Goal: Transaction & Acquisition: Download file/media

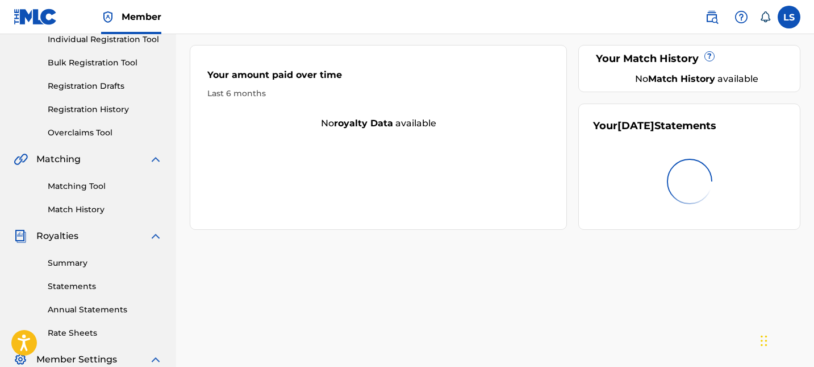
scroll to position [232, 0]
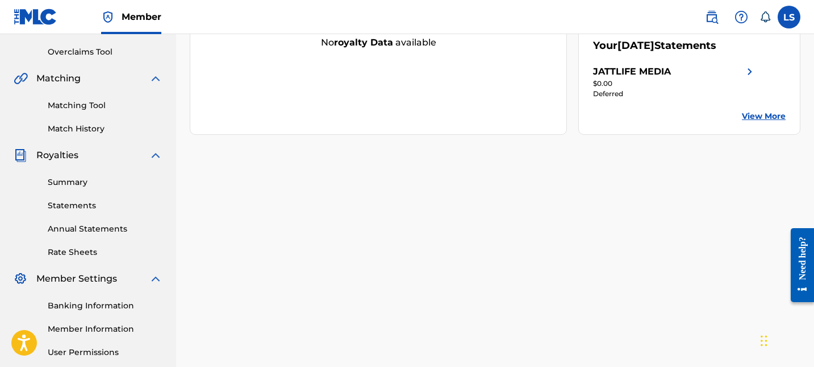
click at [85, 181] on link "Summary" at bounding box center [105, 182] width 115 height 12
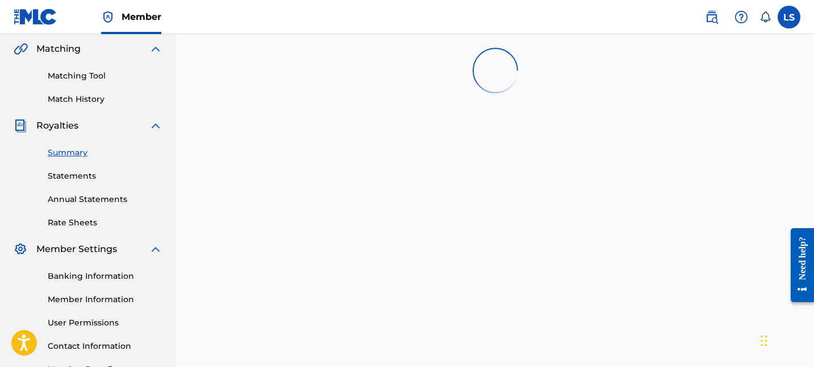
scroll to position [263, 0]
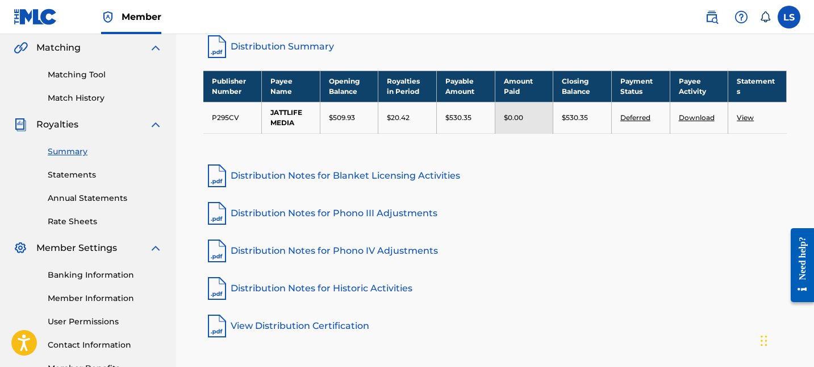
click at [566, 118] on p "$530.35" at bounding box center [575, 118] width 26 height 10
click at [625, 114] on link "Deferred" at bounding box center [636, 117] width 30 height 9
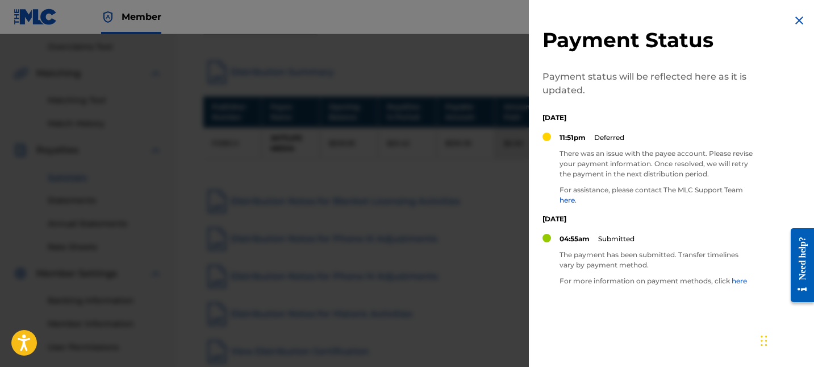
scroll to position [235, 0]
click at [571, 201] on link "here." at bounding box center [568, 199] width 17 height 9
click at [469, 201] on div at bounding box center [407, 217] width 814 height 367
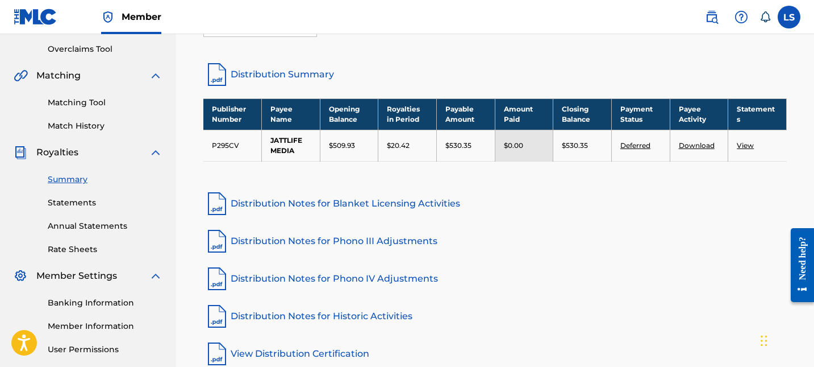
click at [590, 193] on link "Distribution Notes for Blanket Licensing Activities" at bounding box center [495, 203] width 584 height 27
click at [708, 148] on link "Download" at bounding box center [697, 145] width 36 height 9
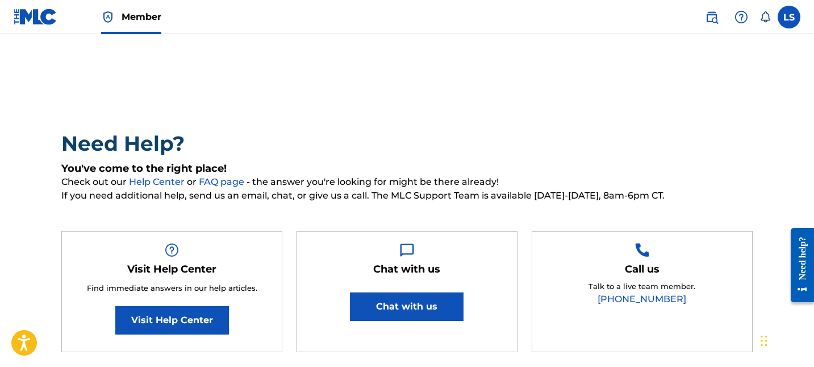
click at [264, 194] on span "If you need additional help, send us an email, chat, or give us a call. The MLC…" at bounding box center [407, 196] width 692 height 14
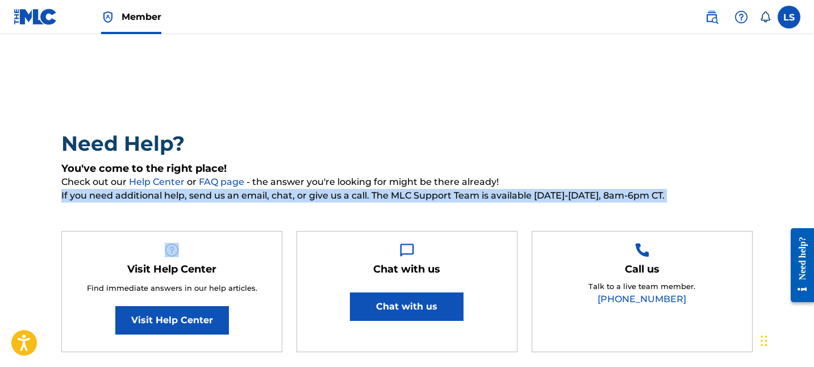
click at [264, 194] on span "If you need additional help, send us an email, chat, or give us a call. The MLC…" at bounding box center [407, 196] width 692 height 14
